Goal: Transaction & Acquisition: Purchase product/service

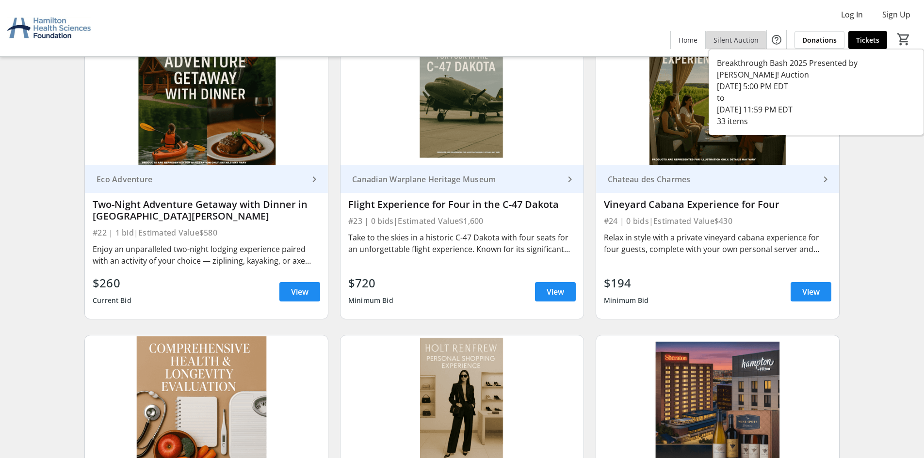
click at [739, 42] on span "Silent Auction" at bounding box center [735, 40] width 45 height 10
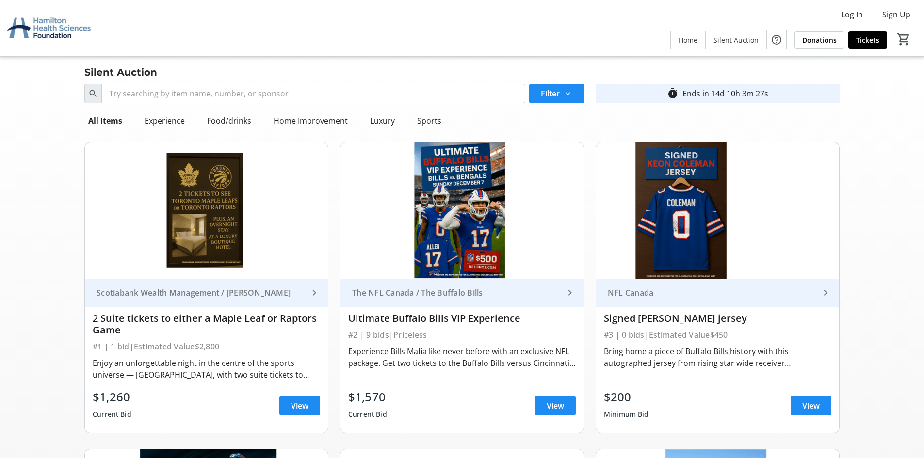
click at [686, 37] on span "Home" at bounding box center [688, 40] width 19 height 10
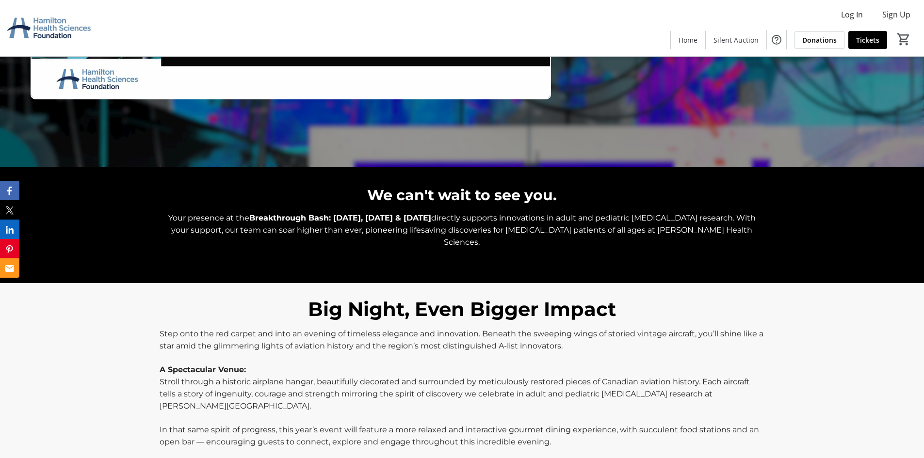
scroll to position [485, 0]
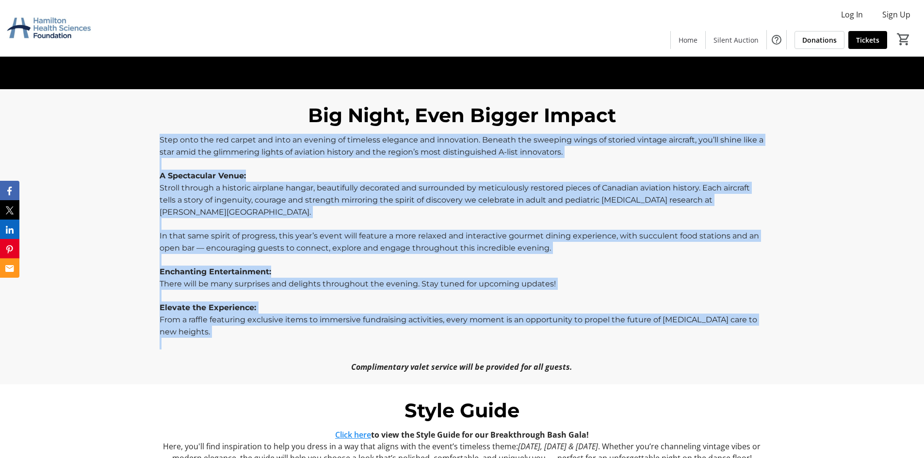
drag, startPoint x: 160, startPoint y: 124, endPoint x: 234, endPoint y: 329, distance: 218.0
click at [234, 329] on div "Big Night, Even Bigger Impact Step onto the red carpet and into an evening of t…" at bounding box center [462, 237] width 616 height 272
copy div "Lore ipsu dol sit ametco adi elit se doeiusm te incididu utlabore etd magnaaliq…"
click at [133, 149] on div "Big Night, Even Bigger Impact Step onto the red carpet and into an evening of t…" at bounding box center [462, 236] width 924 height 295
click at [229, 218] on p at bounding box center [462, 224] width 604 height 12
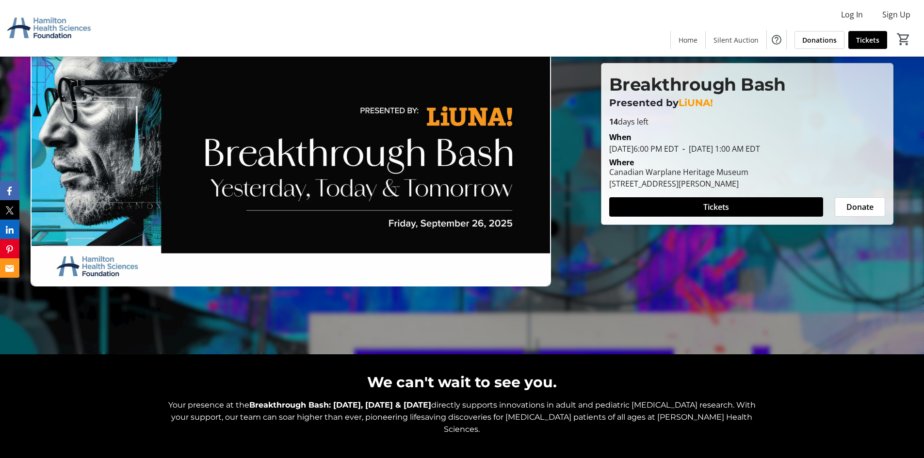
scroll to position [291, 0]
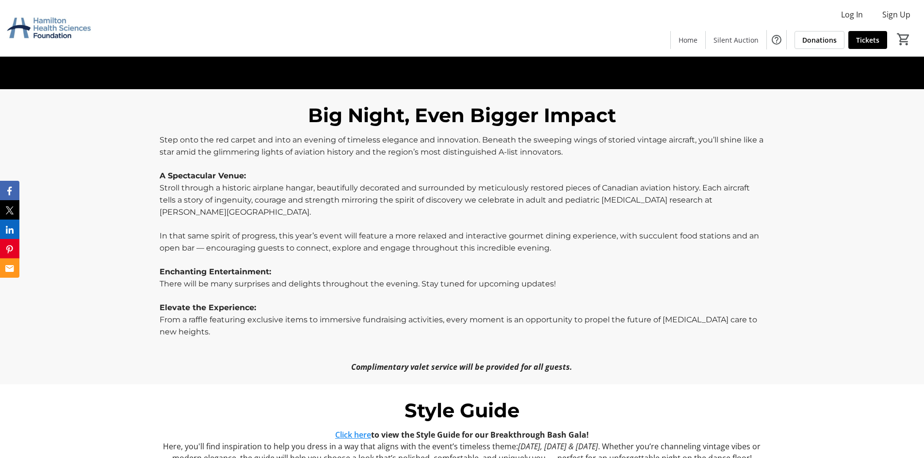
click at [253, 218] on p at bounding box center [462, 224] width 604 height 12
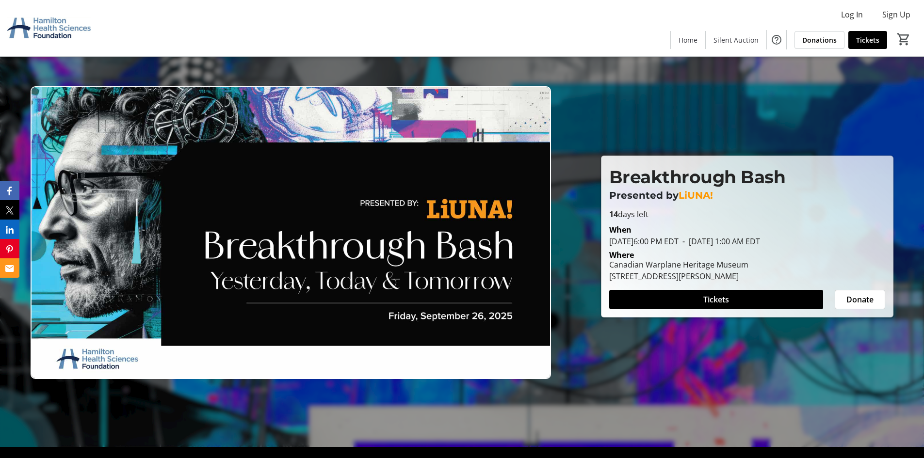
scroll to position [0, 0]
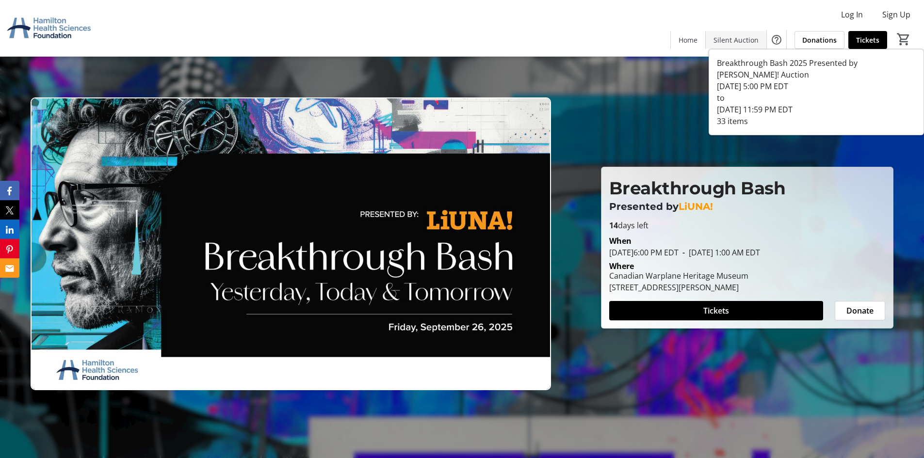
click at [734, 43] on span "Silent Auction" at bounding box center [735, 40] width 45 height 10
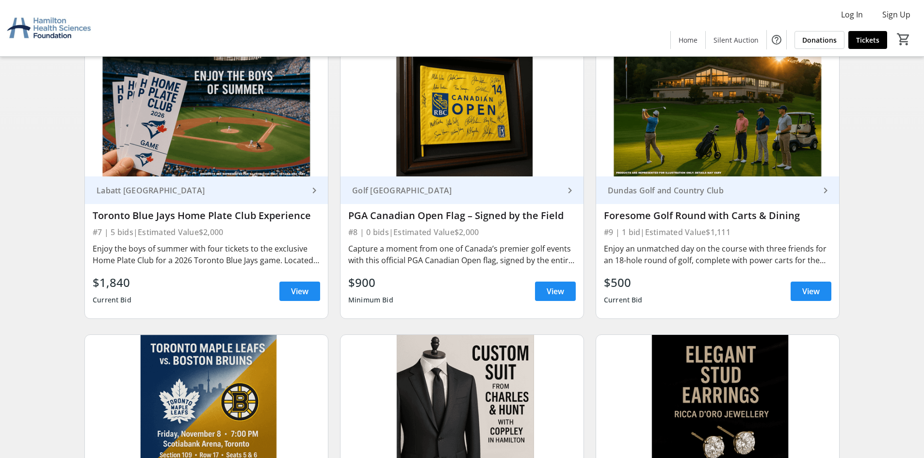
scroll to position [825, 0]
